Goal: Task Accomplishment & Management: Use online tool/utility

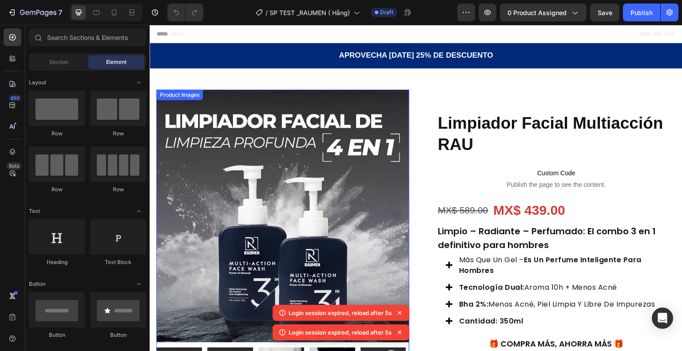
scroll to position [138, 0]
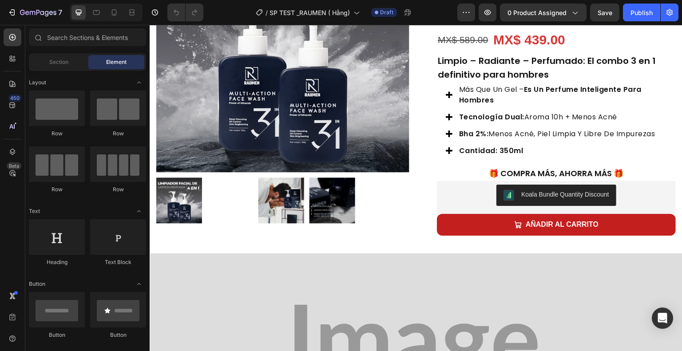
scroll to position [170, 0]
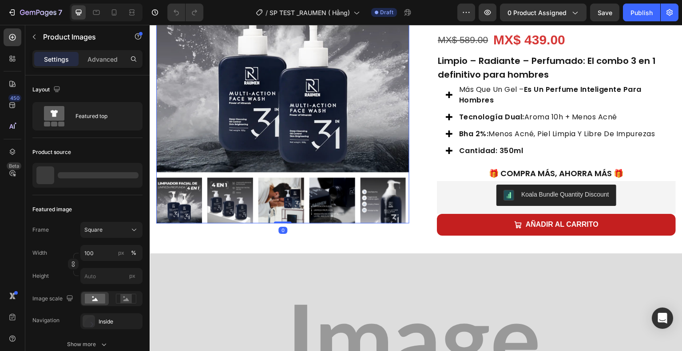
click at [381, 202] on img at bounding box center [383, 201] width 46 height 46
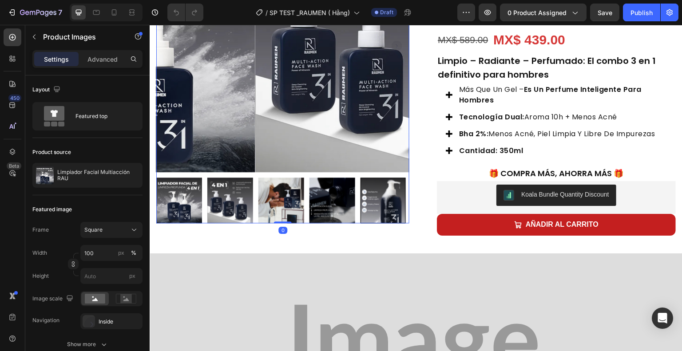
click at [381, 202] on div at bounding box center [383, 201] width 46 height 46
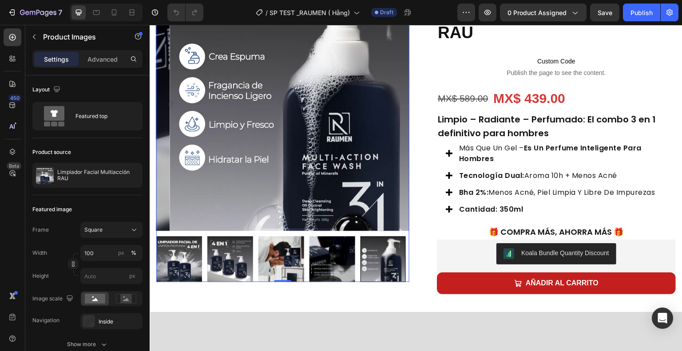
scroll to position [112, 0]
click at [324, 256] on img at bounding box center [332, 259] width 46 height 46
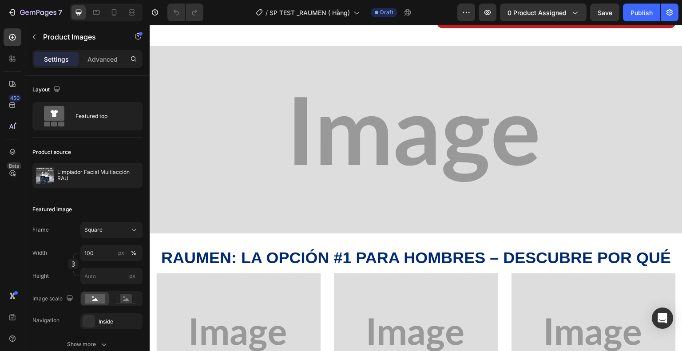
scroll to position [488, 0]
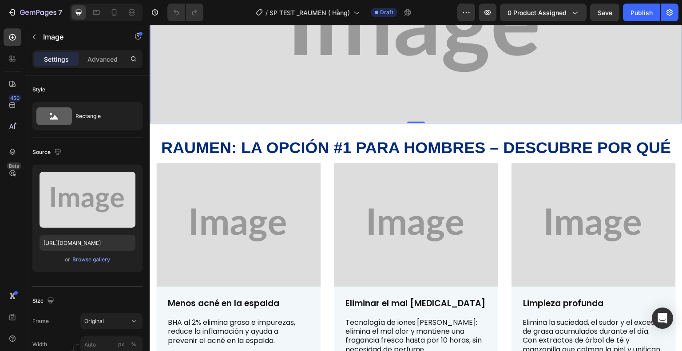
click at [367, 75] on img at bounding box center [416, 30] width 533 height 188
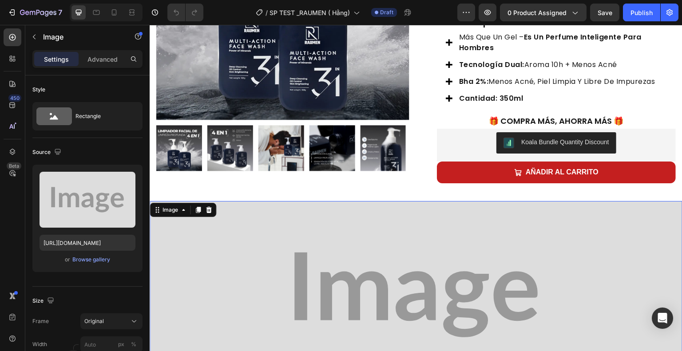
scroll to position [222, 0]
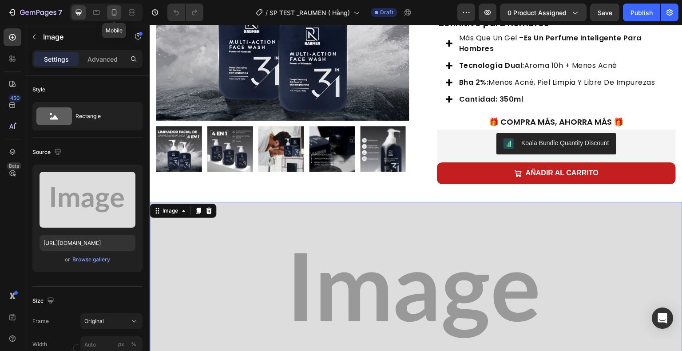
click at [118, 15] on icon at bounding box center [114, 12] width 9 height 9
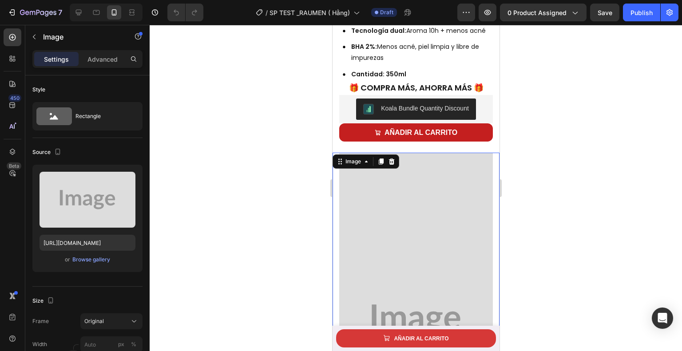
scroll to position [443, 0]
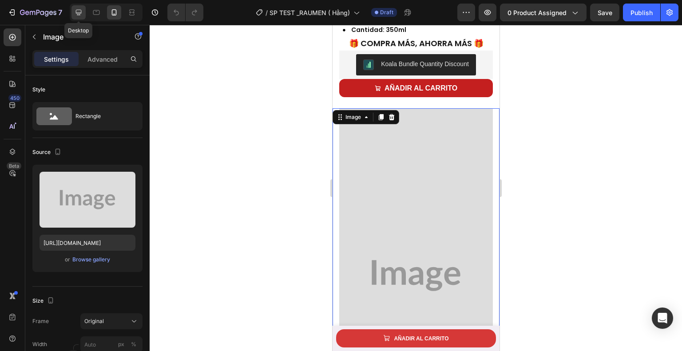
click at [76, 13] on icon at bounding box center [79, 13] width 6 height 6
type input "https://placehold.co/2560x902?text=Image"
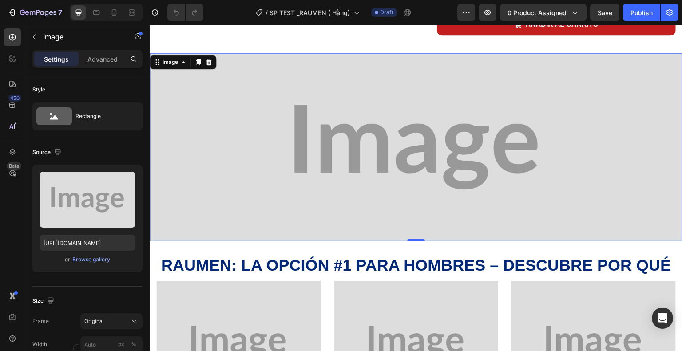
scroll to position [366, 0]
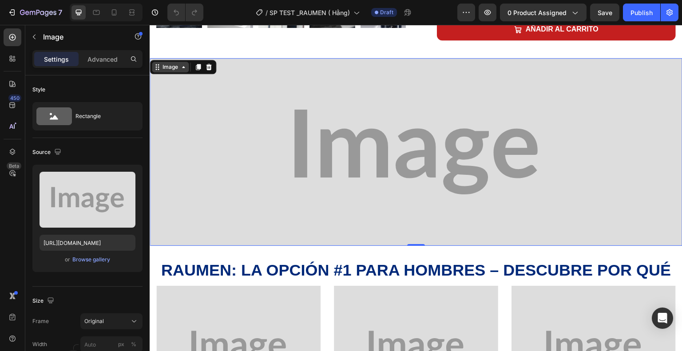
click at [170, 63] on div "Image" at bounding box center [170, 67] width 19 height 8
click at [172, 50] on div "Section" at bounding box center [165, 51] width 23 height 5
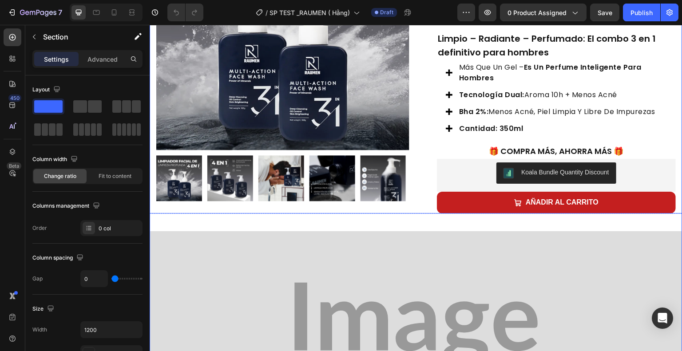
scroll to position [266, 0]
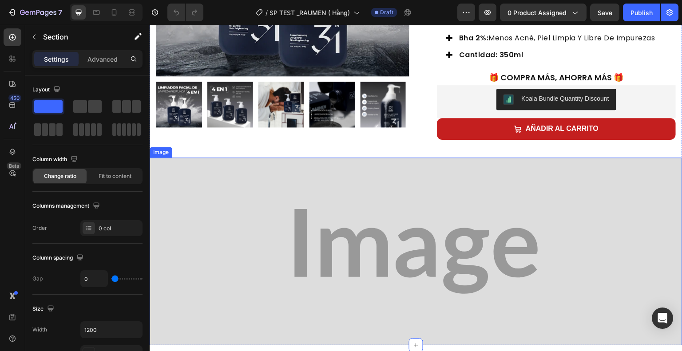
click at [199, 189] on img at bounding box center [416, 252] width 533 height 188
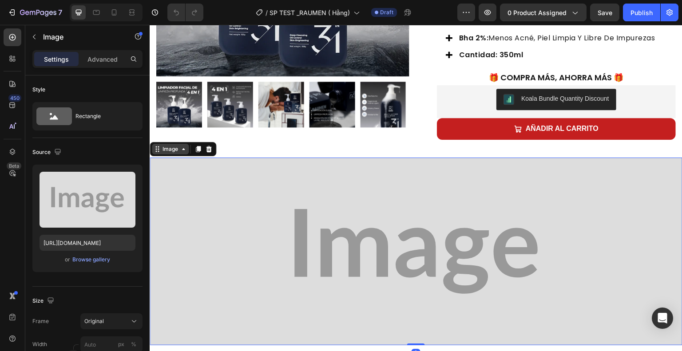
click at [179, 148] on div "Image" at bounding box center [170, 149] width 19 height 8
click at [197, 240] on img at bounding box center [416, 252] width 533 height 188
click at [207, 146] on icon at bounding box center [208, 149] width 7 height 7
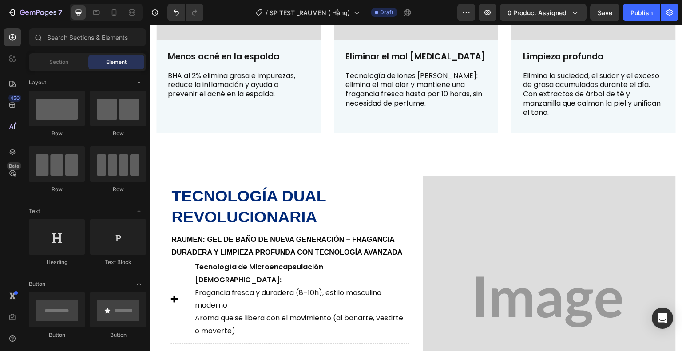
scroll to position [546, 0]
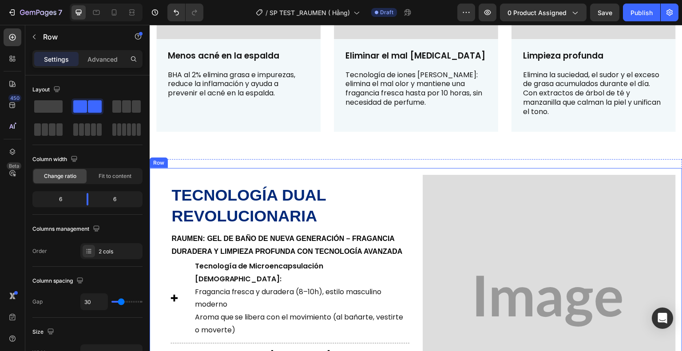
click at [223, 169] on div "Tecnología dual revolucionaria Heading RAUMen: Gel de baño de nueva generación …" at bounding box center [416, 301] width 533 height 266
click at [161, 162] on div "Row" at bounding box center [168, 160] width 15 height 8
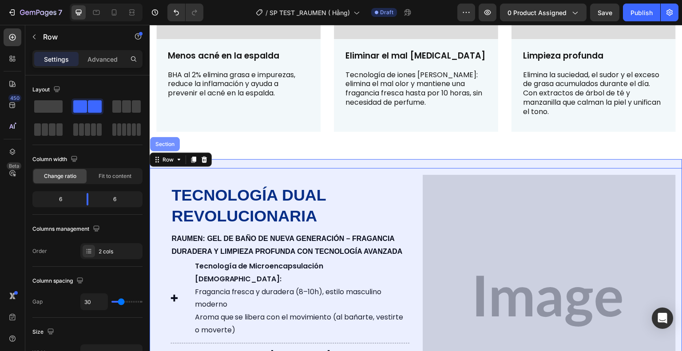
click at [163, 143] on div "Section" at bounding box center [165, 144] width 23 height 5
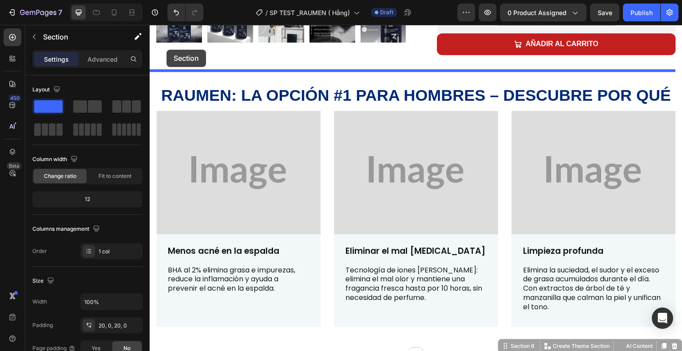
scroll to position [344, 0]
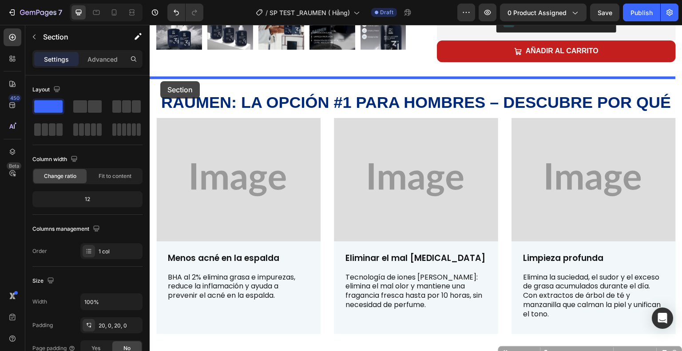
drag, startPoint x: 178, startPoint y: 162, endPoint x: 160, endPoint y: 81, distance: 83.2
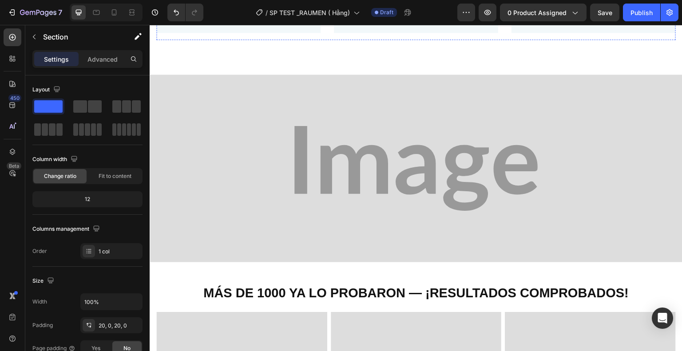
scroll to position [964, 0]
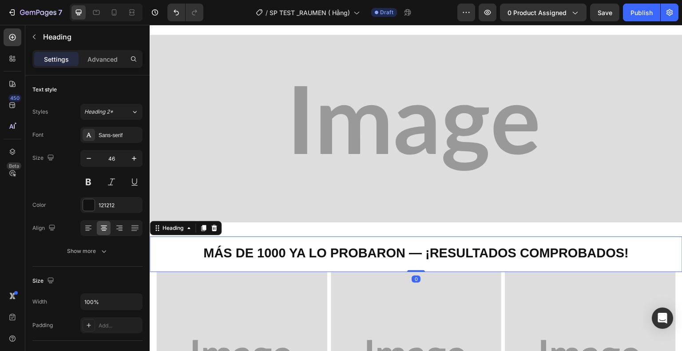
click at [174, 240] on h2 "Más de 1000 ya lo probaron — ¡Resultados comprobados!" at bounding box center [416, 252] width 533 height 31
click at [173, 231] on div "Heading" at bounding box center [173, 228] width 42 height 11
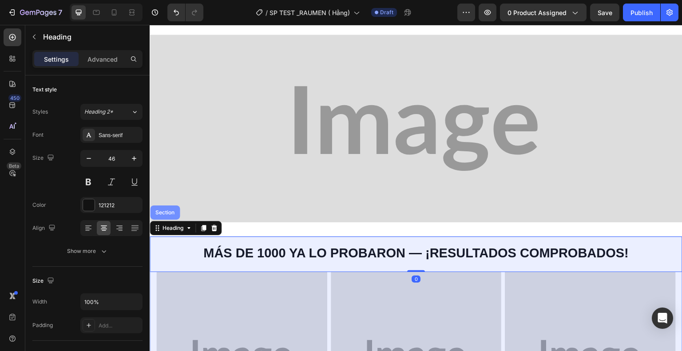
click at [170, 210] on div "Section" at bounding box center [165, 212] width 23 height 5
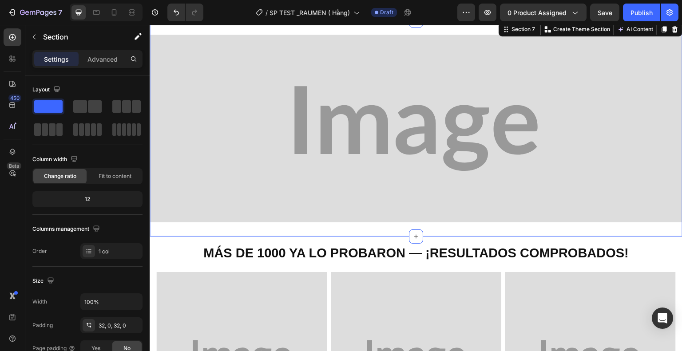
click at [180, 231] on div "Image Section 7 You can create reusable sections Create Theme Section AI Conten…" at bounding box center [416, 128] width 533 height 216
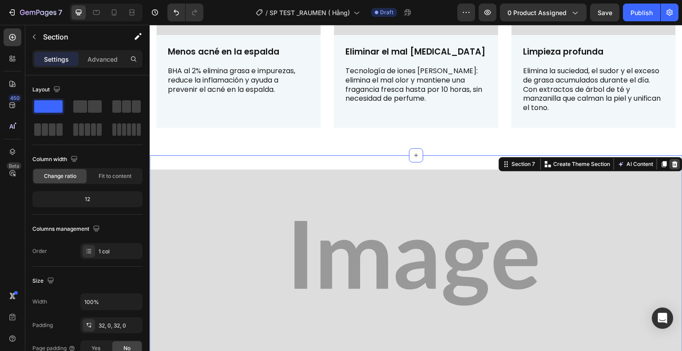
click at [671, 161] on icon at bounding box center [674, 164] width 7 height 7
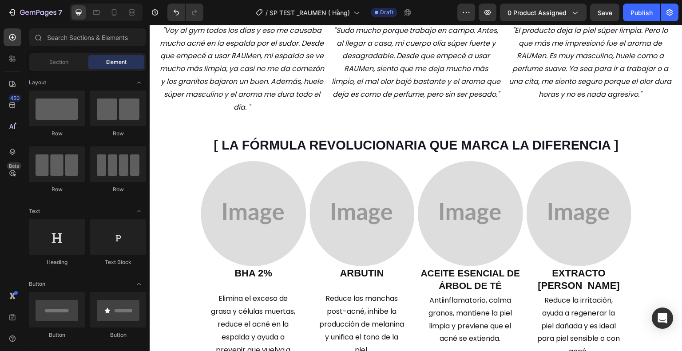
scroll to position [1186, 0]
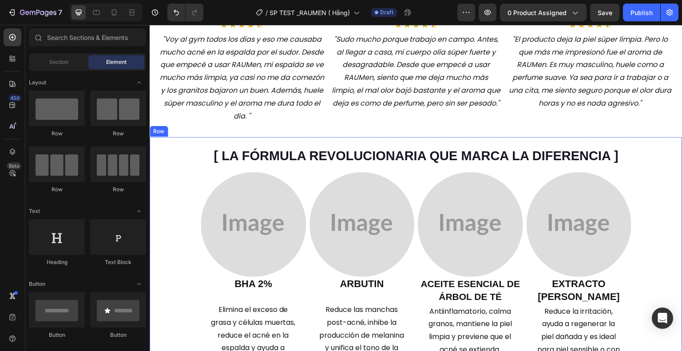
click at [187, 144] on div "Image LA FÓRMULA REVOLUCIONARIA QUE MARCA LA DIFERENCIA Heading Title Line Icon…" at bounding box center [416, 259] width 533 height 244
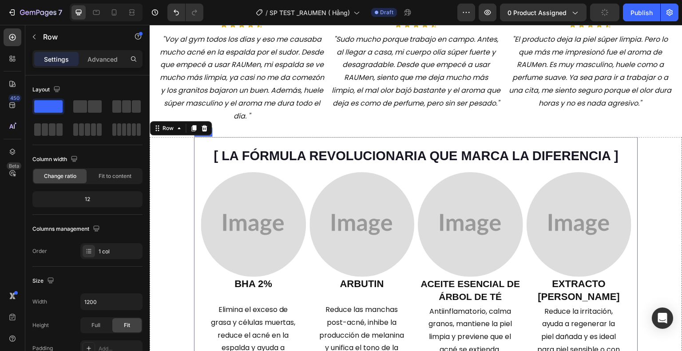
click at [194, 153] on div "[ LA FÓRMULA REVOLUCIONARIA QUE MARCA LA DIFERENCIA ] Heading Image BHA 2% Head…" at bounding box center [416, 259] width 444 height 244
click at [177, 148] on div "Image LA FÓRMULA REVOLUCIONARIA QUE MARCA LA DIFERENCIA Heading Title Line Icon…" at bounding box center [416, 259] width 533 height 244
click at [165, 142] on div "Image LA FÓRMULA REVOLUCIONARIA QUE MARCA LA DIFERENCIA Heading Title Line Icon…" at bounding box center [416, 259] width 533 height 244
click at [653, 176] on div "Image LA FÓRMULA REVOLUCIONARIA QUE MARCA LA DIFERENCIA Heading Title Line Icon…" at bounding box center [416, 259] width 533 height 244
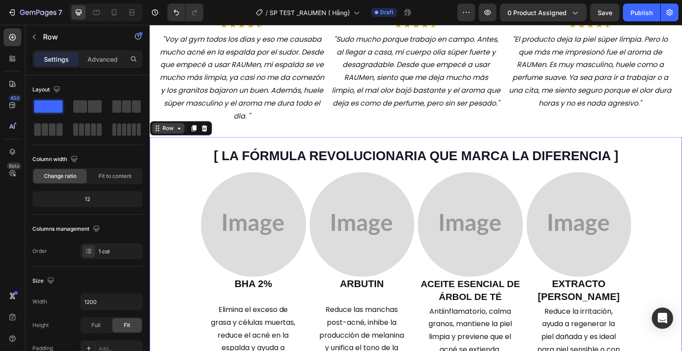
click at [165, 125] on div "Row" at bounding box center [168, 128] width 15 height 8
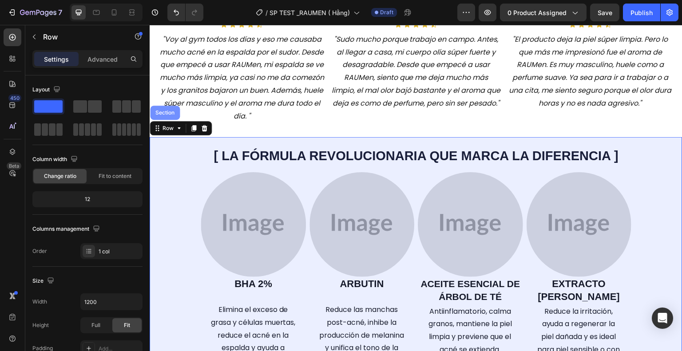
click at [164, 111] on div "Section" at bounding box center [165, 112] width 23 height 5
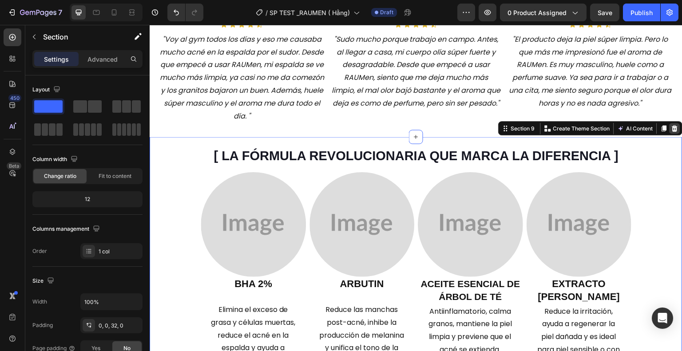
click at [672, 129] on icon at bounding box center [675, 128] width 6 height 6
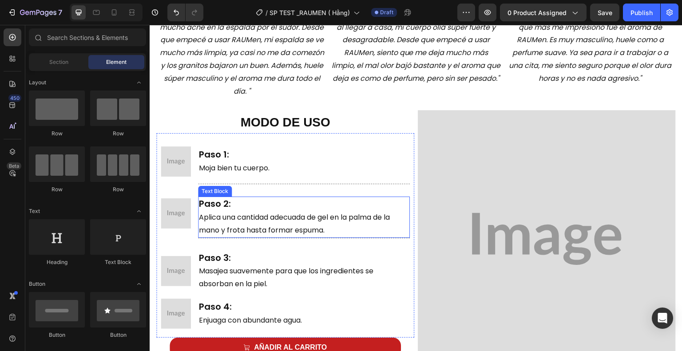
scroll to position [1177, 0]
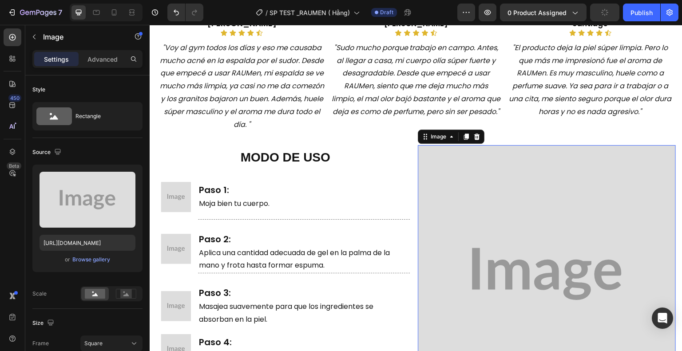
click at [418, 176] on img at bounding box center [547, 274] width 258 height 258
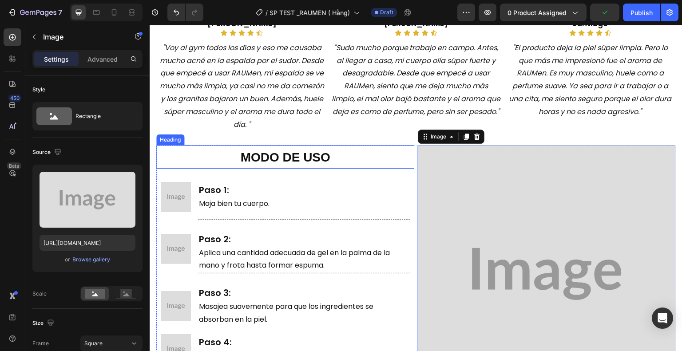
click at [163, 150] on h2 "MODO DE USO" at bounding box center [285, 157] width 258 height 24
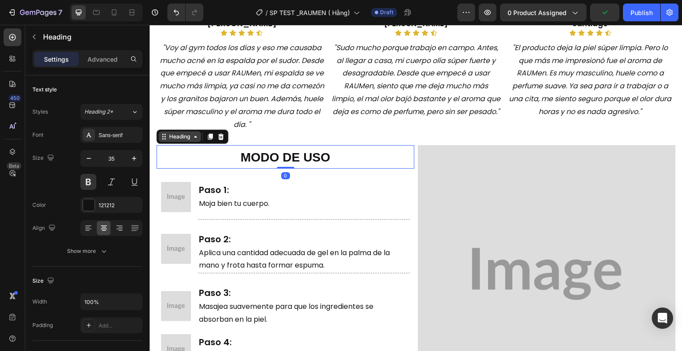
click at [169, 137] on div "Heading" at bounding box center [179, 137] width 24 height 8
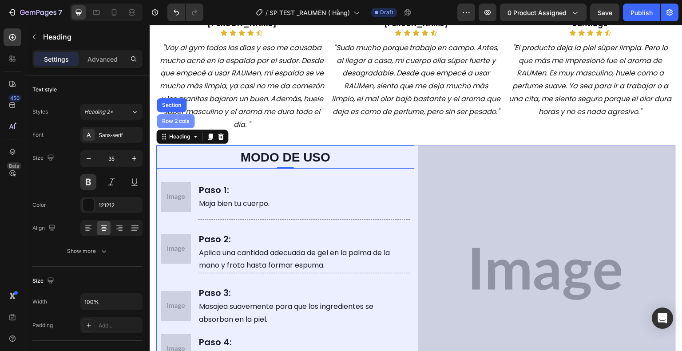
click at [176, 118] on div "Row 2 cols" at bounding box center [175, 120] width 31 height 5
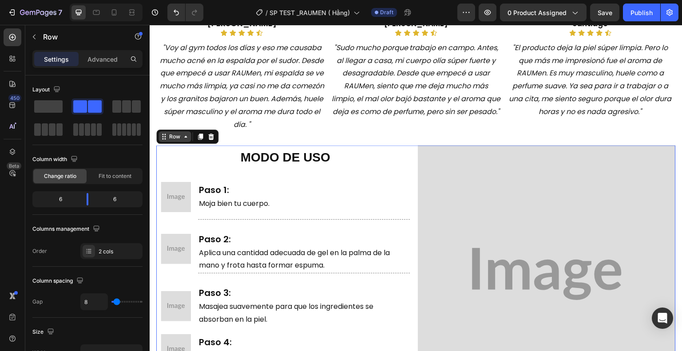
click at [173, 133] on div "Row" at bounding box center [174, 137] width 15 height 8
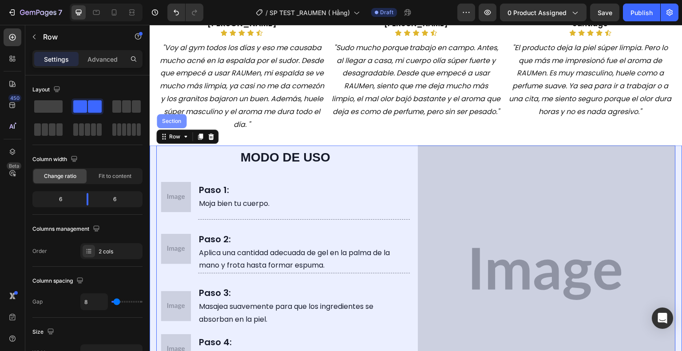
click at [173, 122] on div "Section" at bounding box center [172, 121] width 30 height 14
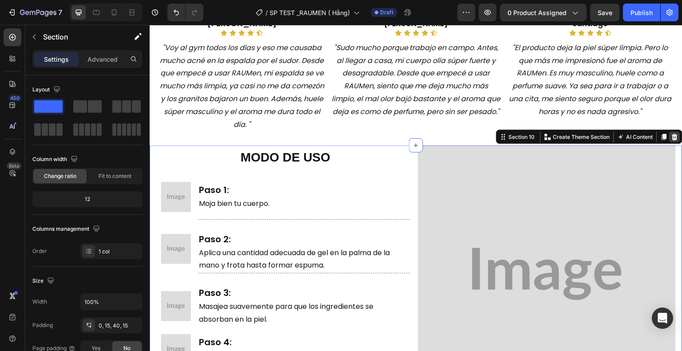
click at [672, 134] on icon at bounding box center [675, 137] width 6 height 6
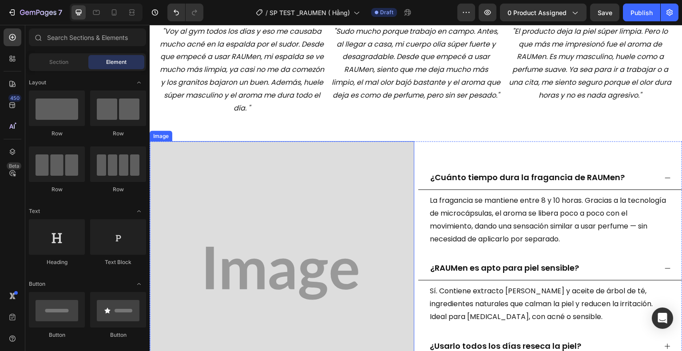
scroll to position [1170, 0]
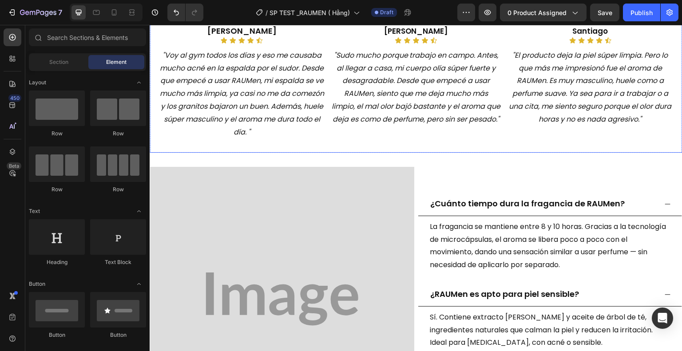
click at [406, 146] on div "Image Emiliano Heading Icon Icon Icon Icon Icon Icon List "Voy al gym todos los…" at bounding box center [416, 1] width 533 height 303
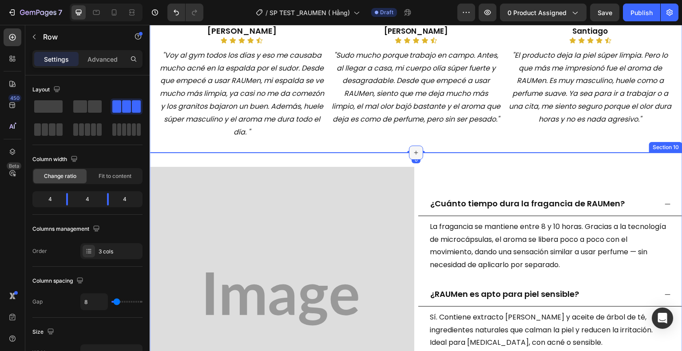
click at [414, 154] on icon at bounding box center [415, 152] width 7 height 7
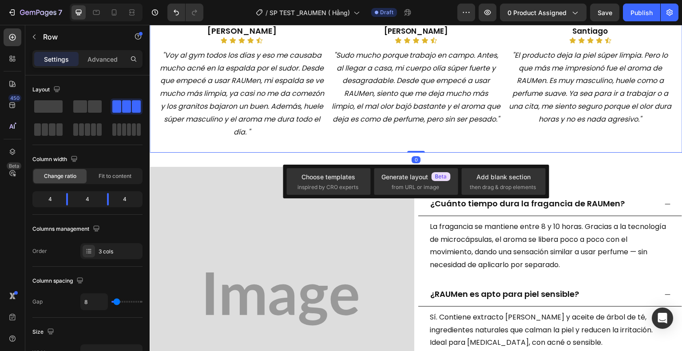
click at [494, 167] on div "Choose templates inspired by CRO experts Generate layout from URL or image Add …" at bounding box center [416, 182] width 266 height 34
click at [494, 179] on div "Add blank section" at bounding box center [503, 176] width 54 height 9
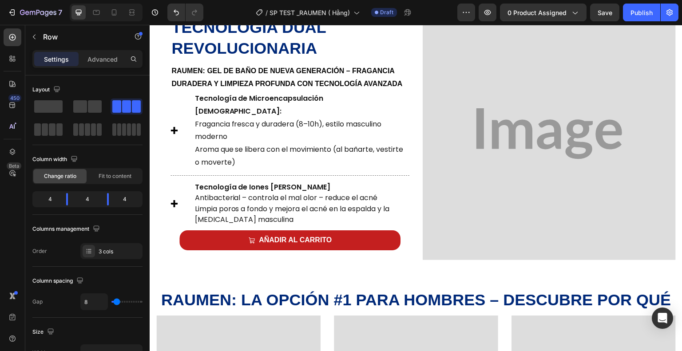
scroll to position [430, 0]
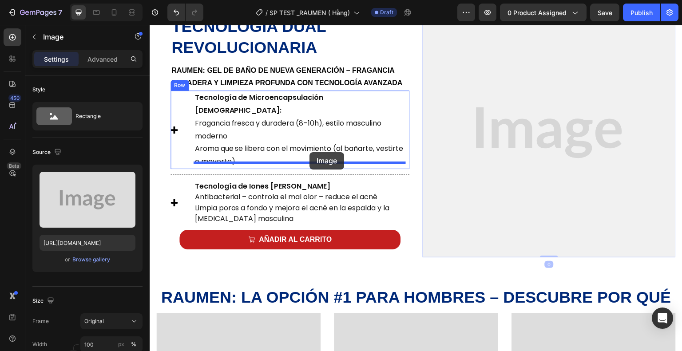
drag, startPoint x: 459, startPoint y: 119, endPoint x: 301, endPoint y: 154, distance: 161.3
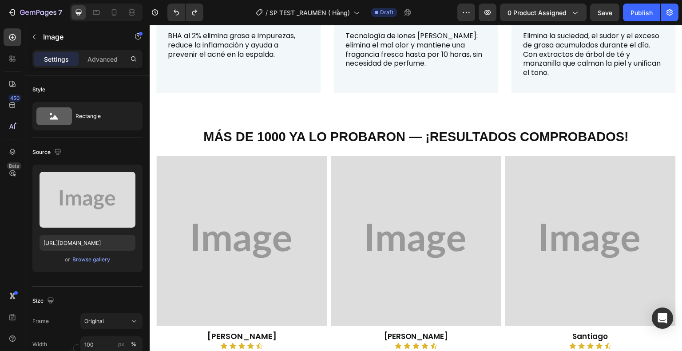
scroll to position [865, 0]
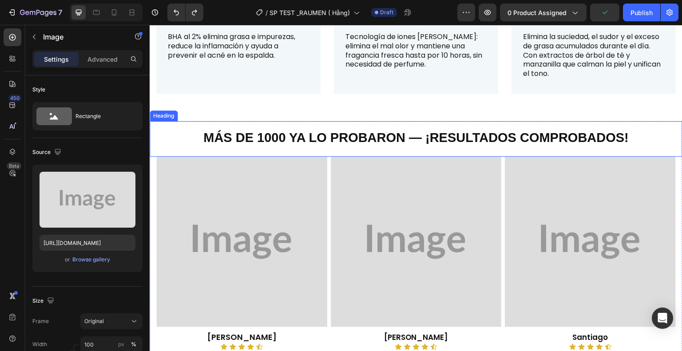
click at [179, 138] on h2 "Más de 1000 ya lo probaron — ¡Resultados comprobados!" at bounding box center [416, 136] width 533 height 31
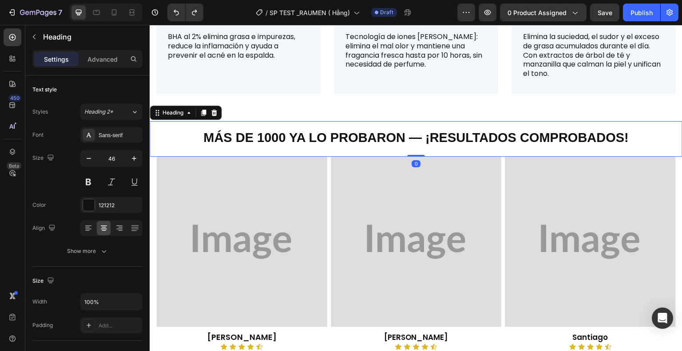
click at [168, 116] on div "Heading" at bounding box center [186, 113] width 72 height 14
click at [172, 112] on div "Heading" at bounding box center [173, 113] width 24 height 8
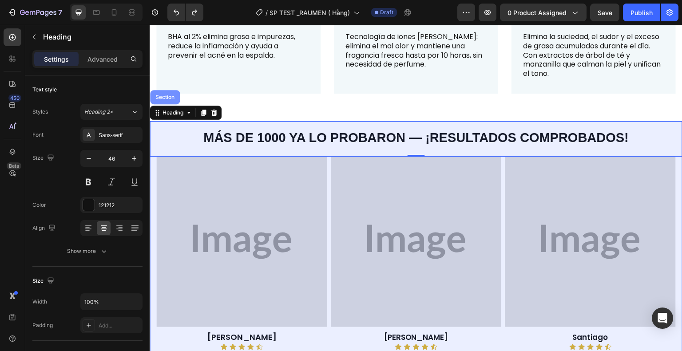
click at [167, 95] on div "Section" at bounding box center [165, 97] width 23 height 5
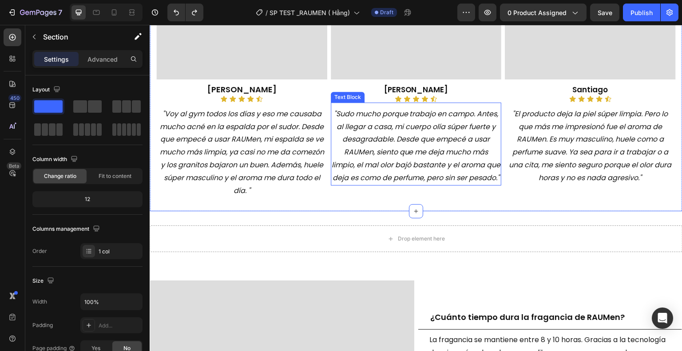
scroll to position [1131, 0]
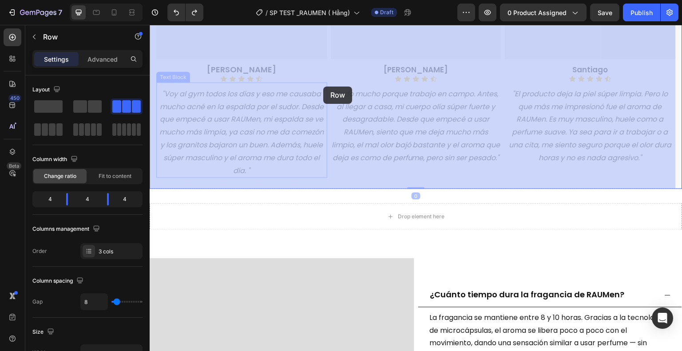
drag, startPoint x: 309, startPoint y: 180, endPoint x: 323, endPoint y: 87, distance: 94.3
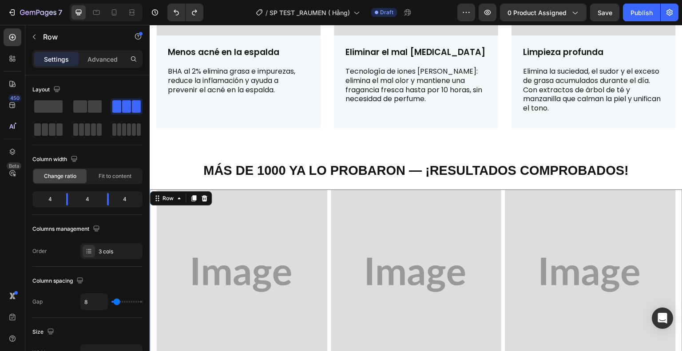
scroll to position [829, 0]
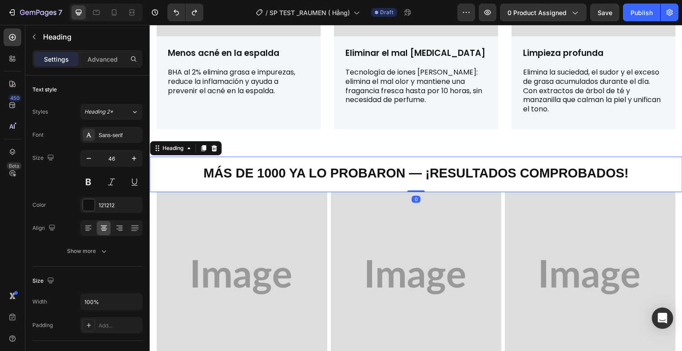
click at [269, 158] on h2 "Más de 1000 ya lo probaron — ¡Resultados comprobados!" at bounding box center [416, 172] width 533 height 31
click at [182, 144] on div "Heading" at bounding box center [173, 148] width 24 height 8
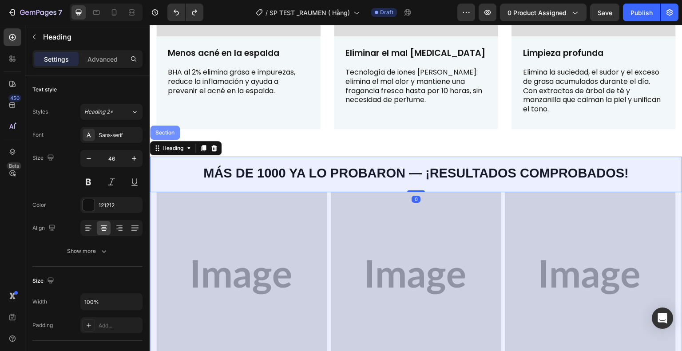
click at [166, 132] on div "Section" at bounding box center [165, 132] width 23 height 5
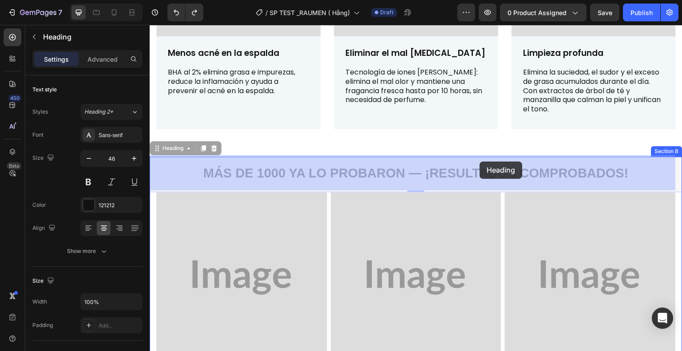
drag, startPoint x: 482, startPoint y: 159, endPoint x: 480, endPoint y: 163, distance: 5.0
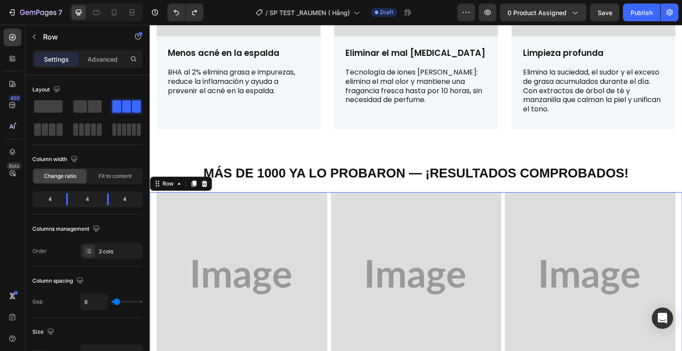
click at [675, 242] on div "Image Emiliano Heading Icon Icon Icon Icon Icon Icon List "Voy al gym todos los…" at bounding box center [416, 343] width 533 height 303
click at [674, 245] on div "Image Emiliano Heading Icon Icon Icon Icon Icon Icon List "Voy al gym todos los…" at bounding box center [416, 343] width 533 height 303
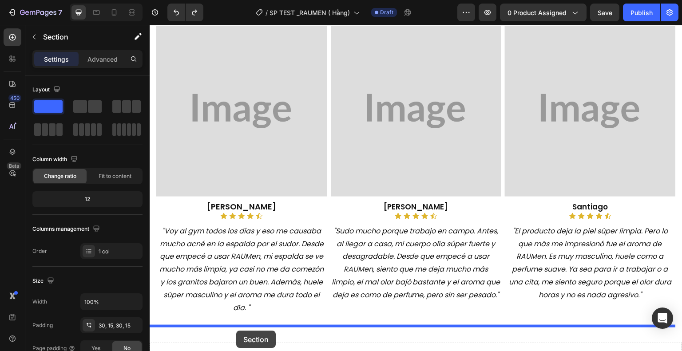
scroll to position [1003, 0]
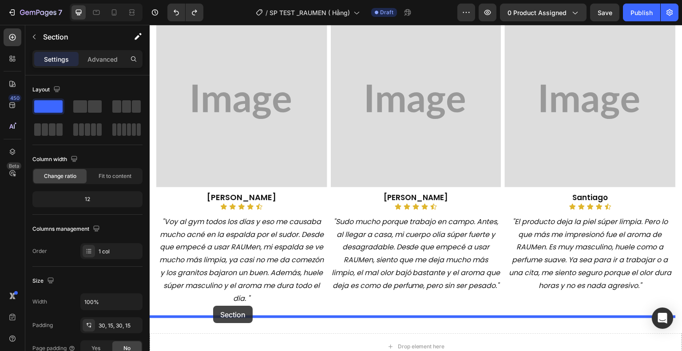
drag, startPoint x: 155, startPoint y: 84, endPoint x: 213, endPoint y: 306, distance: 229.3
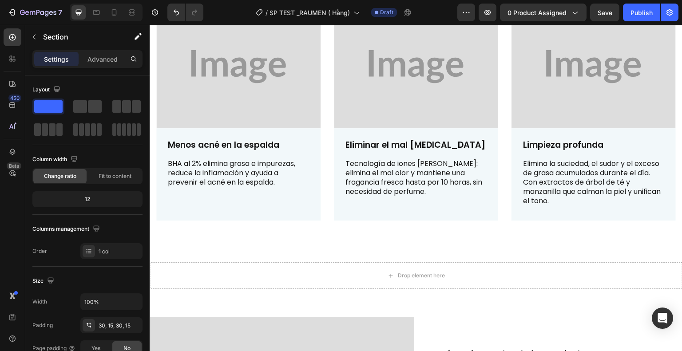
scroll to position [1116, 0]
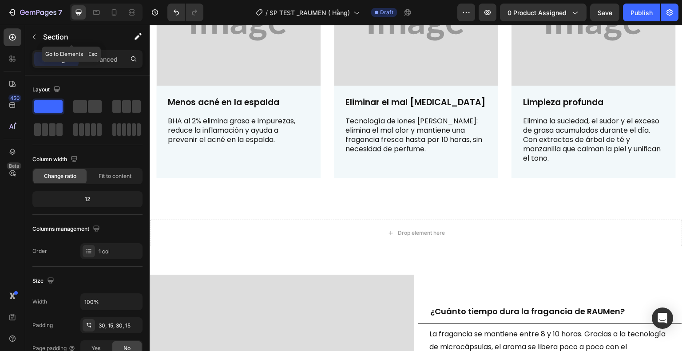
click at [36, 40] on button "button" at bounding box center [34, 37] width 14 height 14
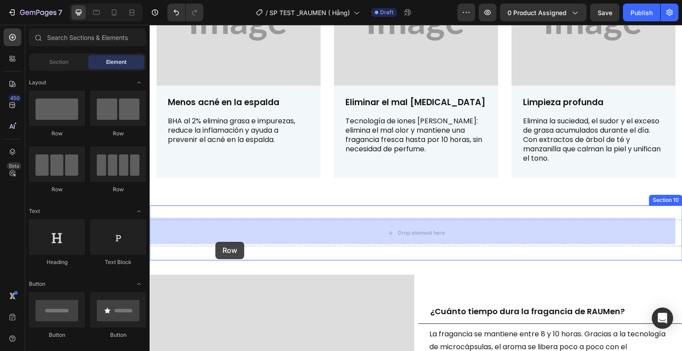
drag, startPoint x: 200, startPoint y: 140, endPoint x: 215, endPoint y: 242, distance: 102.8
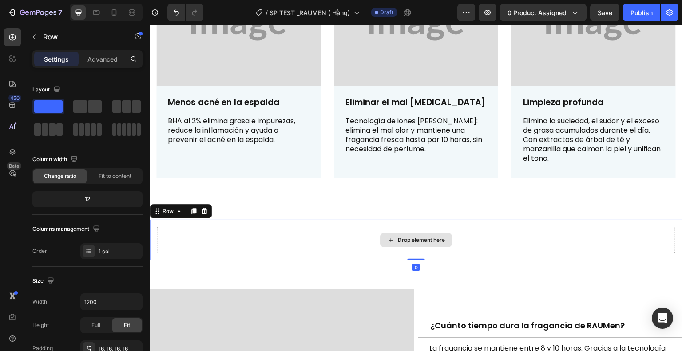
click at [215, 242] on div "Drop element here" at bounding box center [416, 240] width 518 height 27
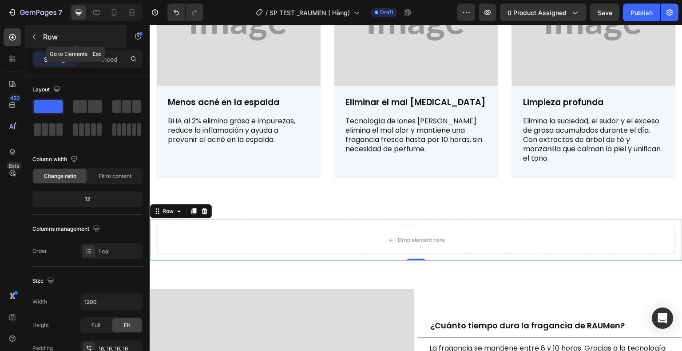
click at [39, 35] on button "button" at bounding box center [34, 37] width 14 height 14
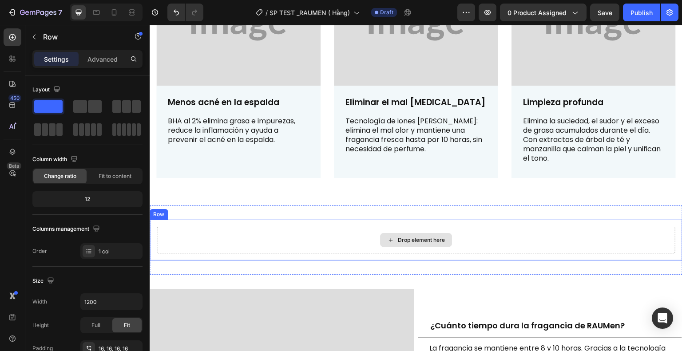
click at [201, 233] on div "Drop element here" at bounding box center [416, 240] width 518 height 27
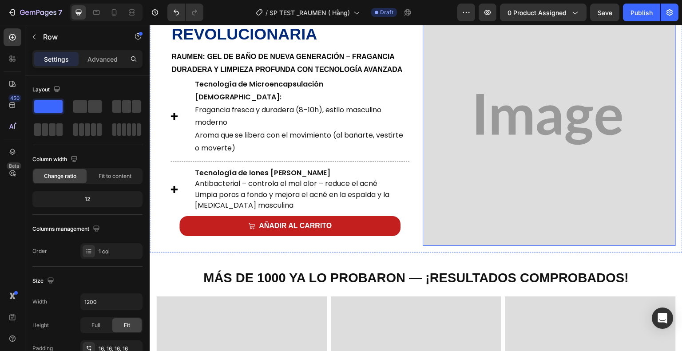
scroll to position [489, 0]
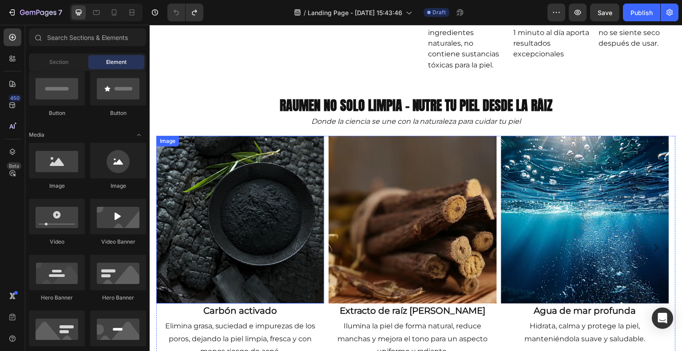
scroll to position [305, 0]
